Goal: Information Seeking & Learning: Find specific fact

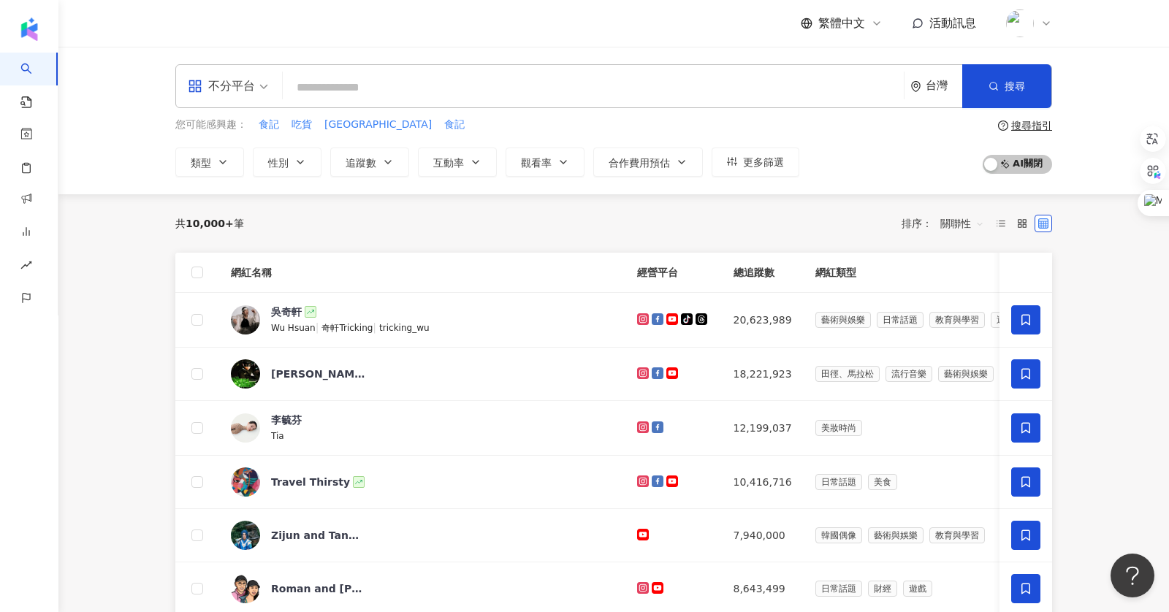
click at [342, 92] on input "search" at bounding box center [594, 88] width 610 height 28
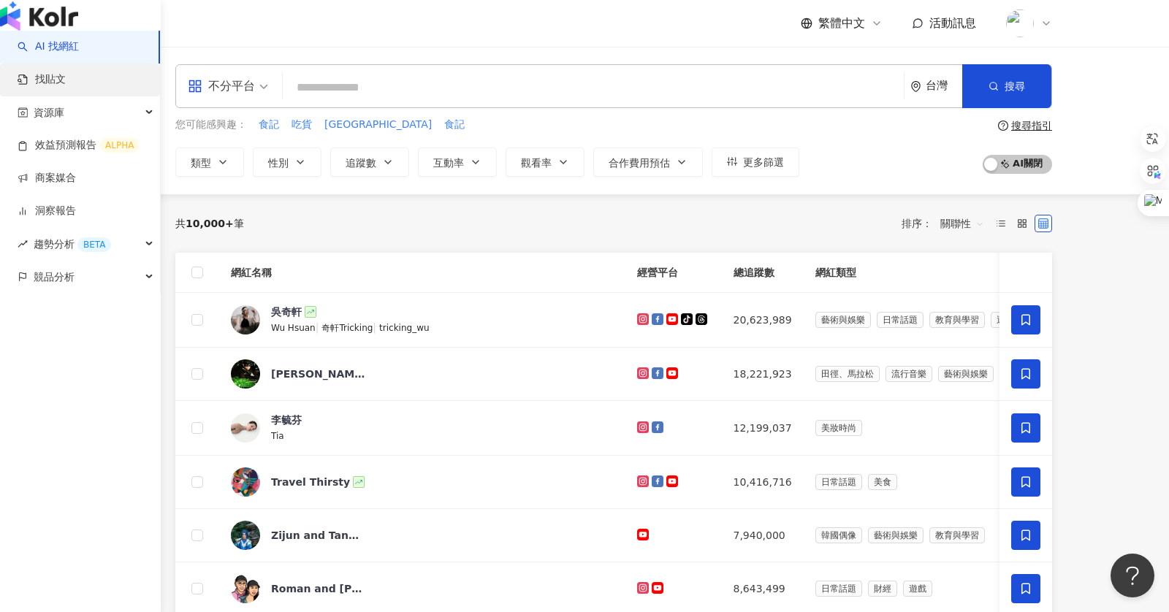
click at [64, 87] on link "找貼文" at bounding box center [42, 79] width 48 height 15
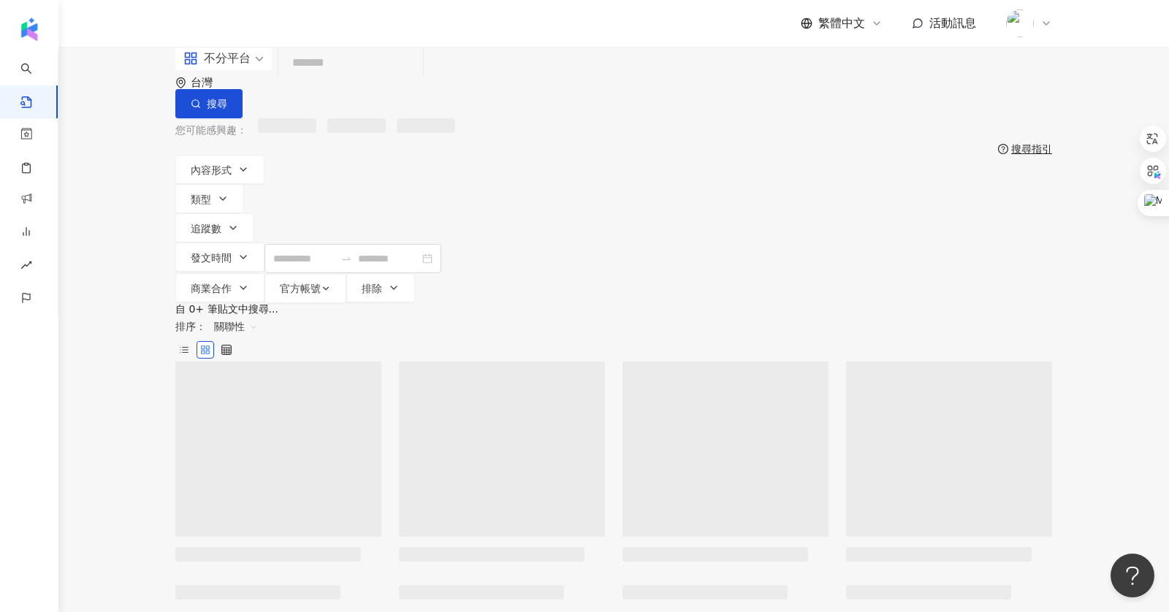
click at [397, 72] on input "search" at bounding box center [350, 63] width 133 height 31
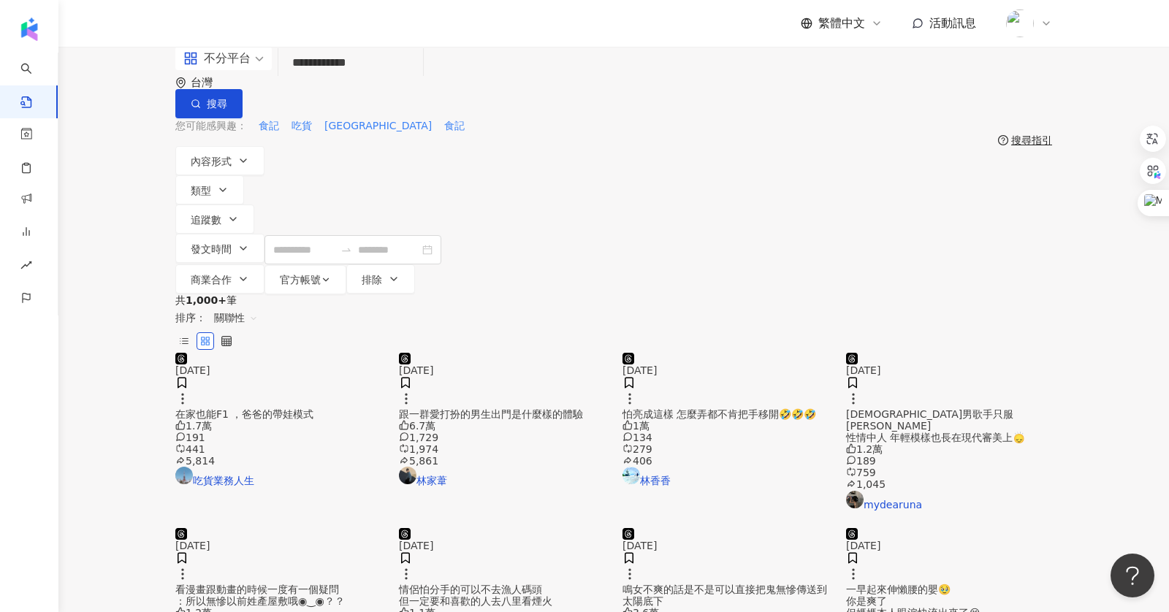
type input "**********"
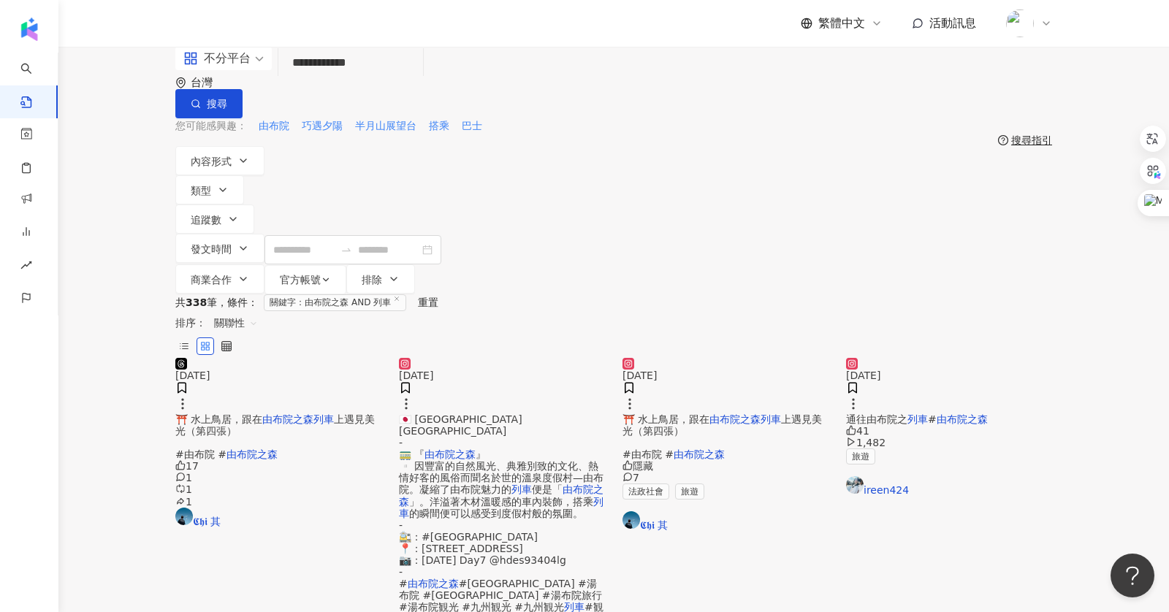
click at [491, 358] on img at bounding box center [502, 358] width 206 height 0
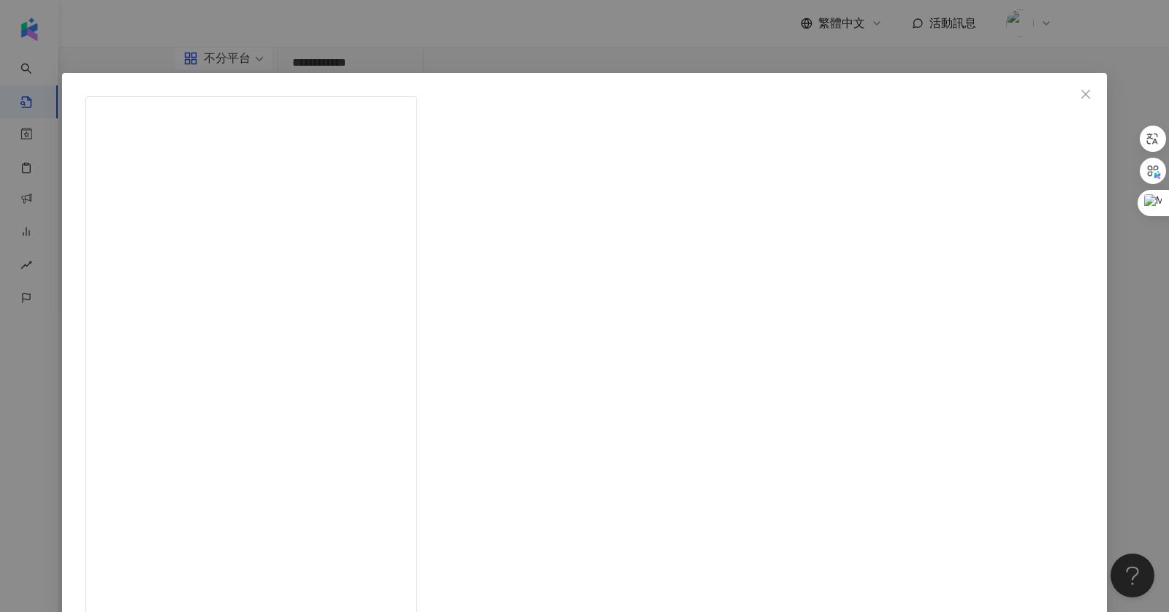
click at [993, 395] on div "阿中｜iOS軟體開發美食家 [DATE] 🇯🇵 大分 由布市 [GEOGRAPHIC_DATA] - 🚃 『 由布院之森 』 ▫️ 因豐富的自然風光、典雅別致…" at bounding box center [584, 306] width 1169 height 612
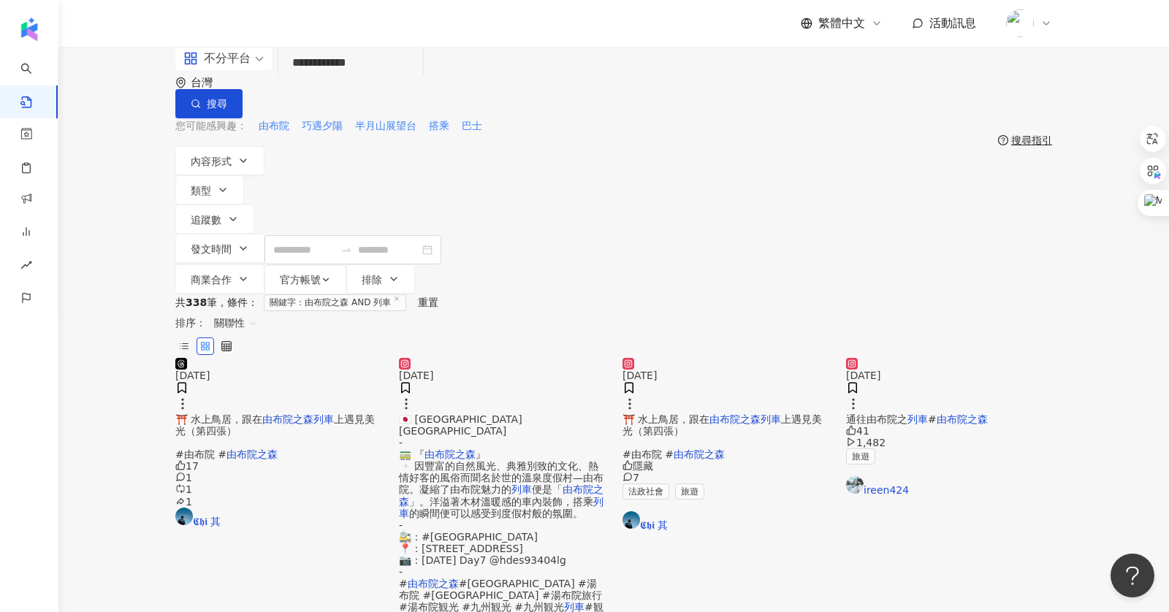
click at [680, 358] on img at bounding box center [726, 358] width 206 height 0
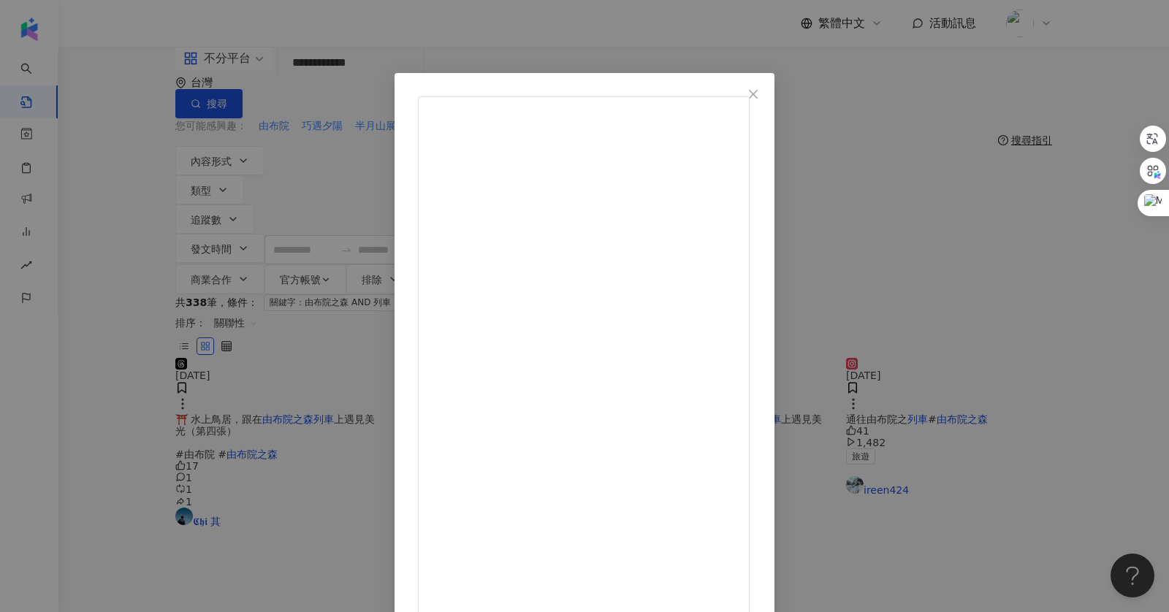
click at [1040, 364] on div "𝕮𝖍𝖎 其 [DATE] ⛩️ 水上鳥居，跟在由布院之森列車上遇見美光（第四張） #由布院 #由布院之森 隱藏 7 查看原始貼文" at bounding box center [584, 306] width 1169 height 612
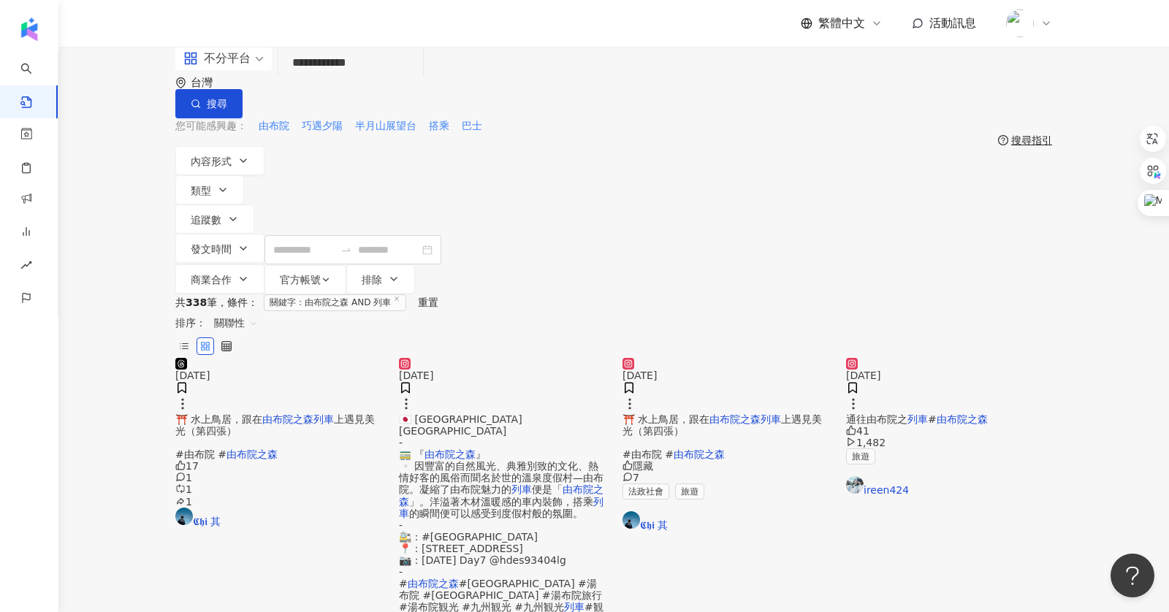
click at [979, 358] on img at bounding box center [949, 358] width 206 height 0
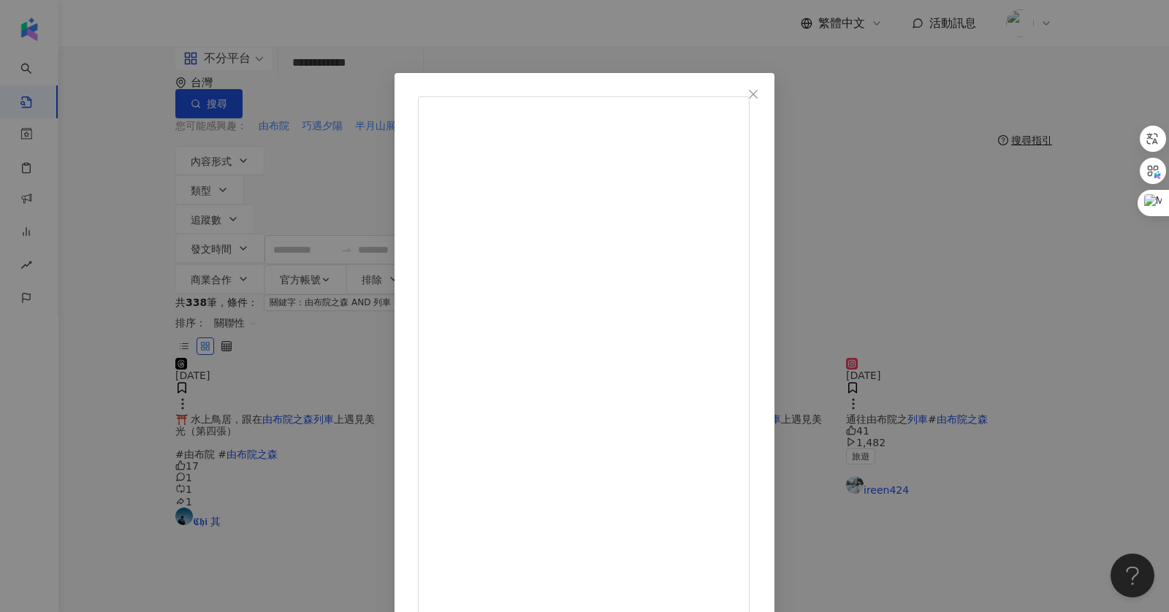
click at [1012, 314] on div "ireen424 [DATE] 通往由布院之列車 #由布院之森 41 1,482 查看原始貼文" at bounding box center [584, 306] width 1169 height 612
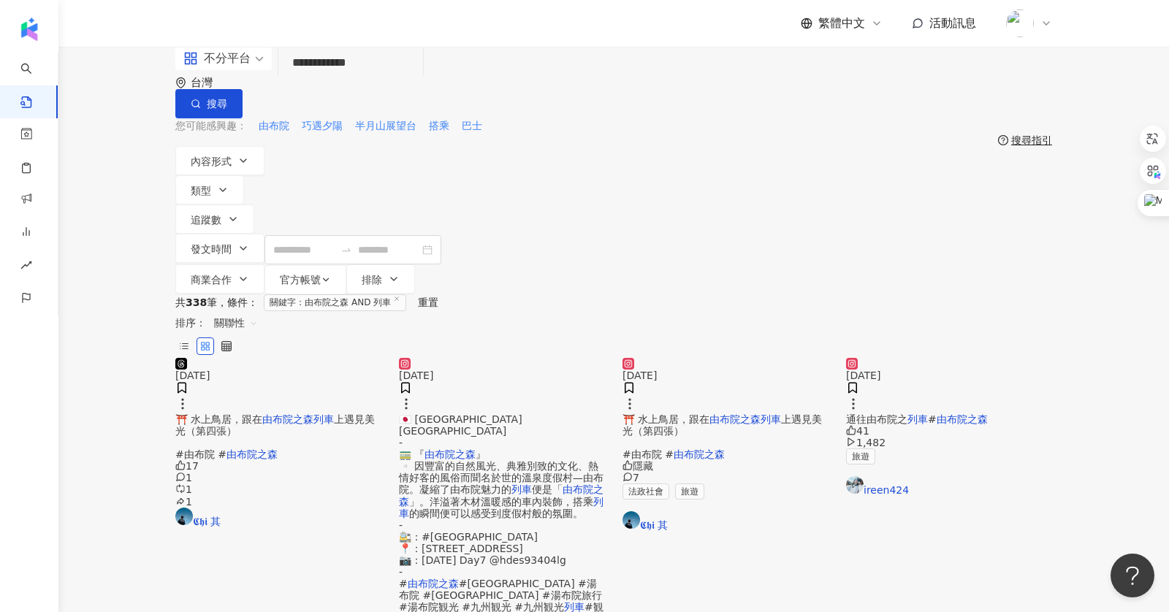
click at [190, 358] on img at bounding box center [278, 358] width 206 height 0
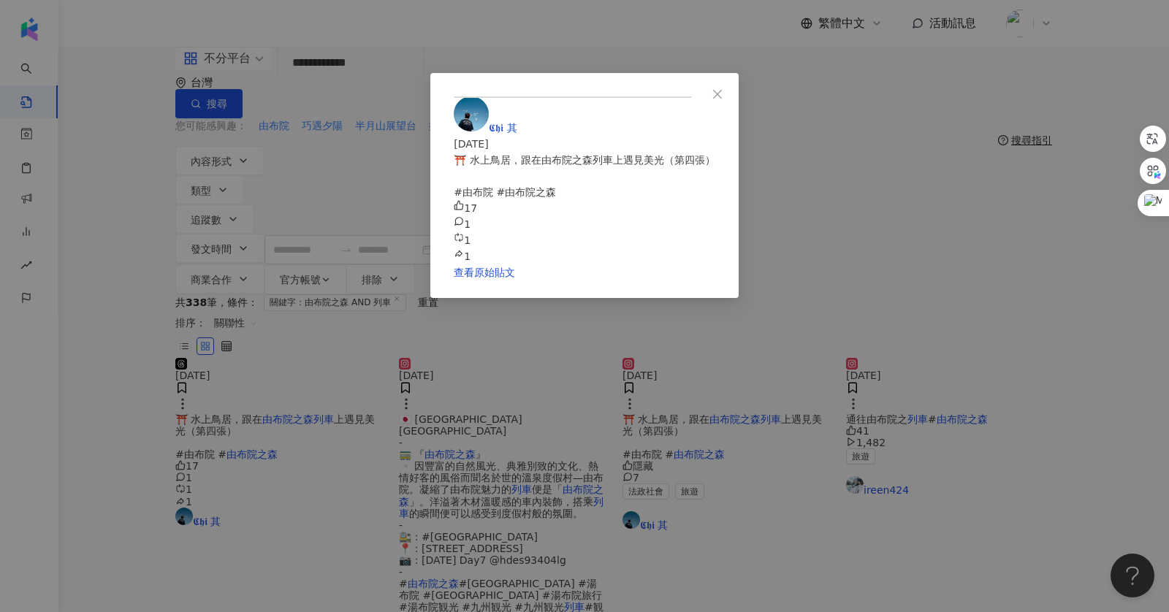
click at [997, 325] on div "𝕮𝖍𝖎 其 [DATE] ⛩️ 水上鳥居，跟在由布院之森列車上遇見美光（第四張） #由布院 #由布院之森 17 1 1 1 查看原始貼文" at bounding box center [584, 306] width 1169 height 612
